Goal: Task Accomplishment & Management: Use online tool/utility

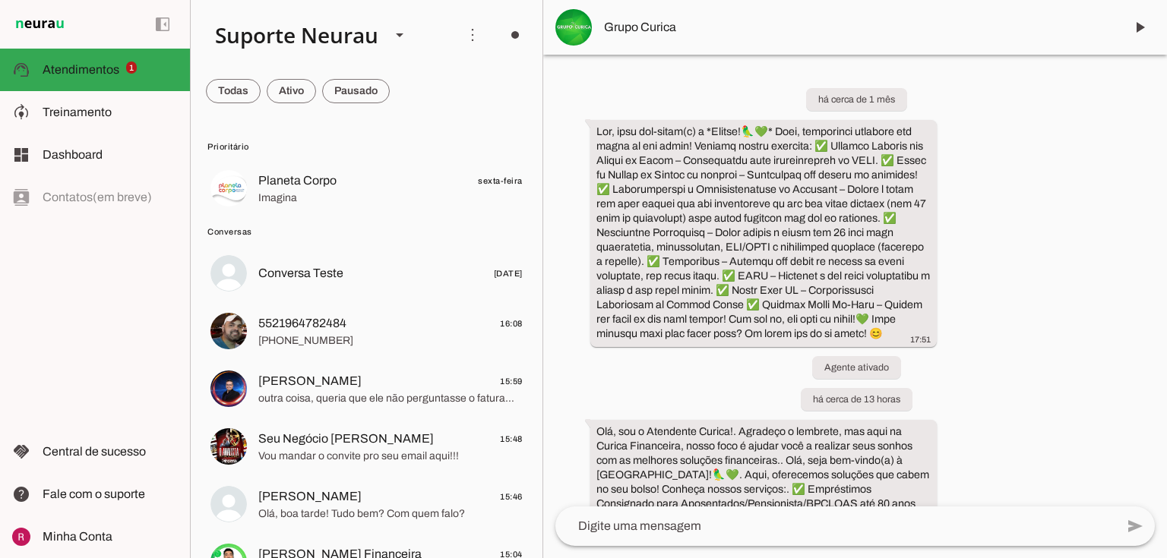
scroll to position [39421, 0]
